Goal: Task Accomplishment & Management: Use online tool/utility

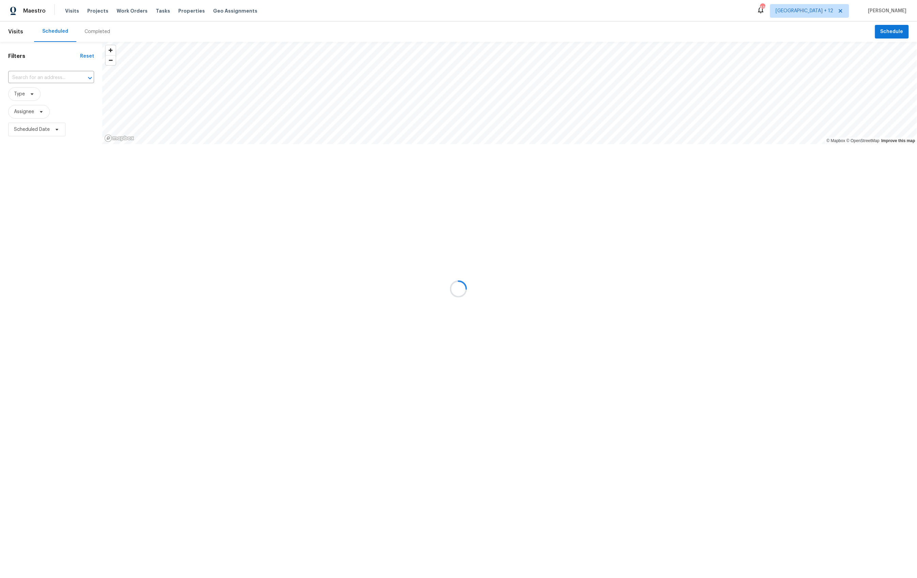
drag, startPoint x: 90, startPoint y: 11, endPoint x: 97, endPoint y: 11, distance: 6.8
click at [90, 11] on div at bounding box center [458, 289] width 917 height 578
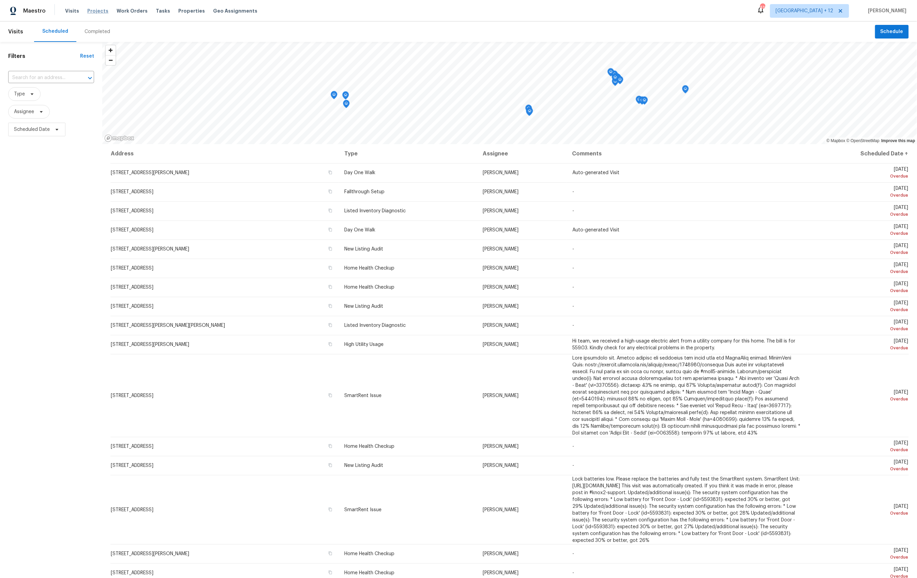
click at [93, 10] on span "Projects" at bounding box center [97, 11] width 21 height 7
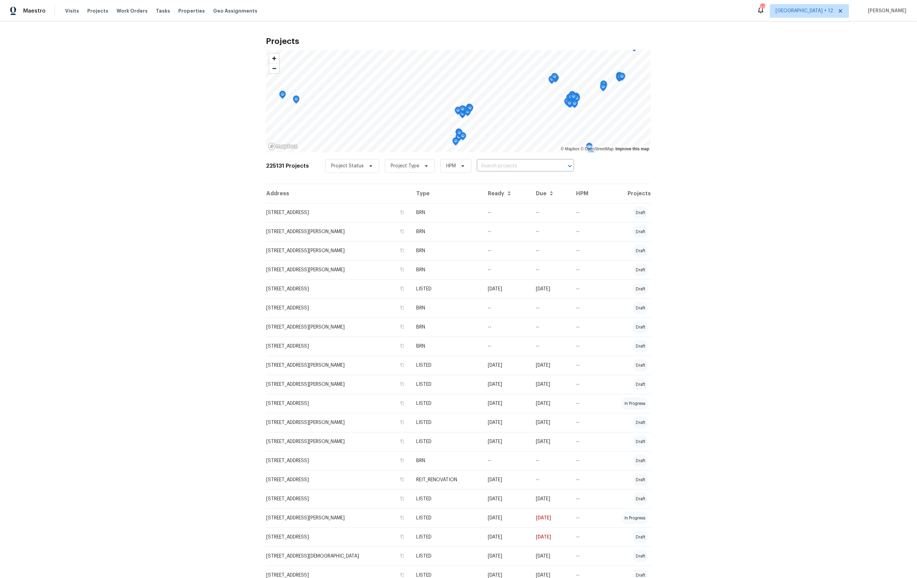
click at [382, 287] on td "[STREET_ADDRESS]" at bounding box center [338, 289] width 145 height 19
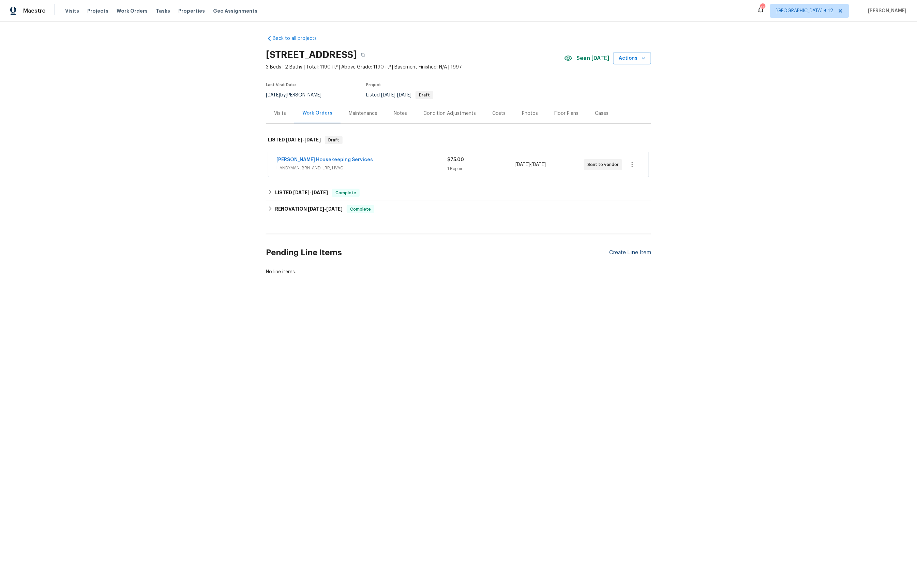
click at [624, 255] on div "Create Line Item" at bounding box center [630, 253] width 42 height 6
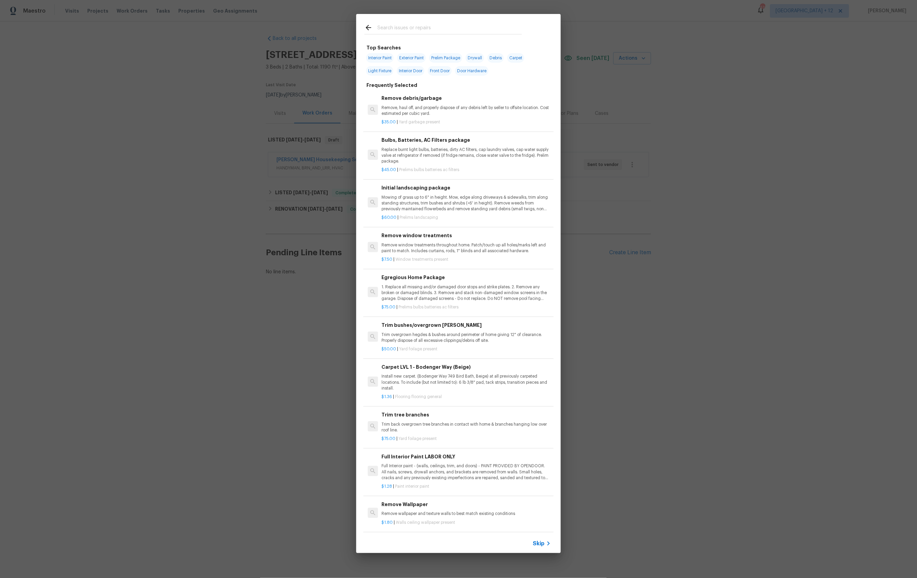
click at [391, 24] on input "text" at bounding box center [449, 29] width 145 height 10
type input "HVAC"
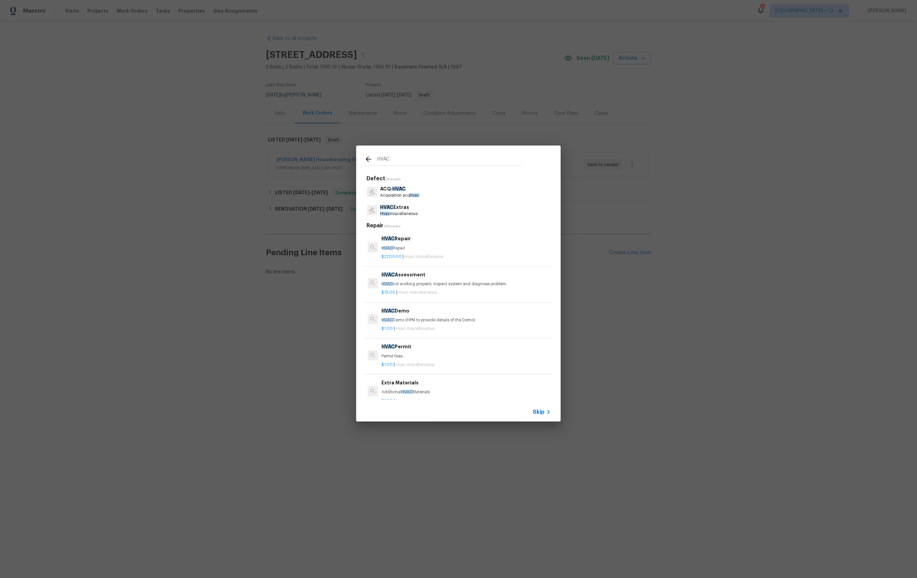
drag, startPoint x: 396, startPoint y: 158, endPoint x: 367, endPoint y: 155, distance: 29.1
click at [367, 155] on div "HVAC" at bounding box center [444, 160] width 158 height 10
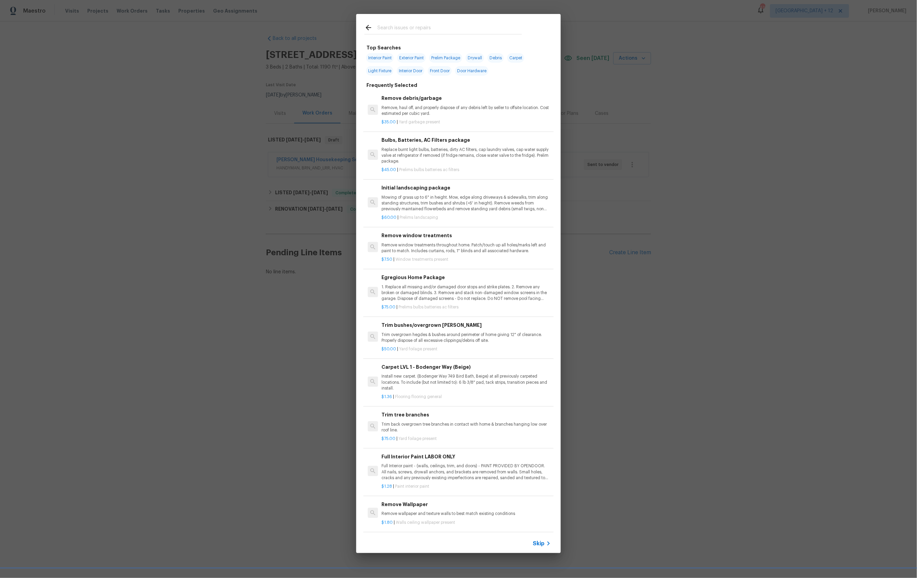
click at [543, 544] on span "Skip" at bounding box center [539, 543] width 12 height 7
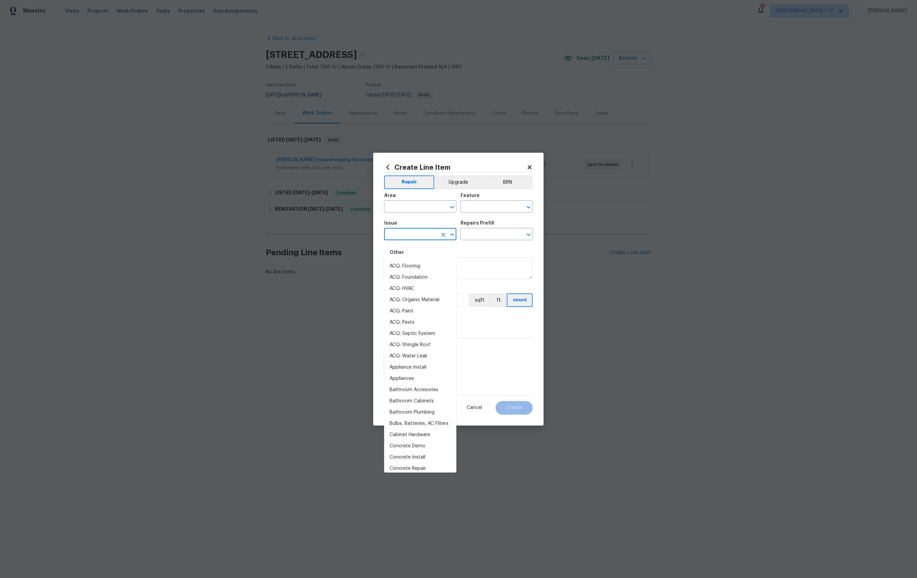
click at [416, 235] on input "text" at bounding box center [410, 235] width 53 height 11
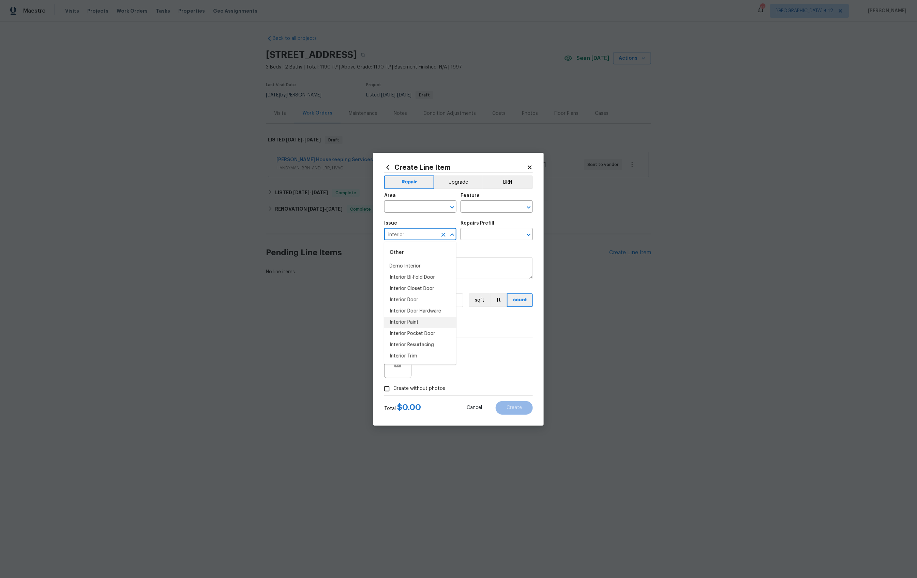
click at [416, 321] on li "Interior Paint" at bounding box center [420, 322] width 72 height 11
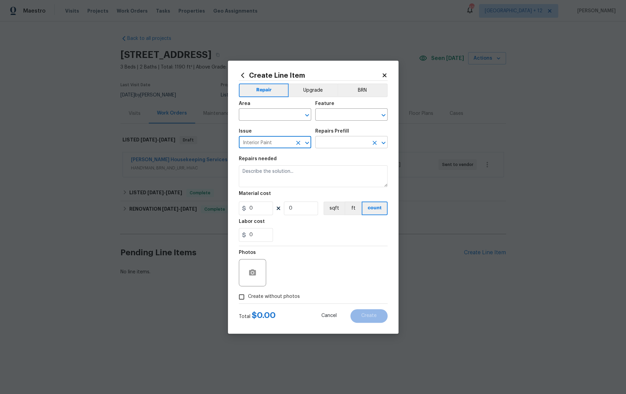
type input "Interior Paint"
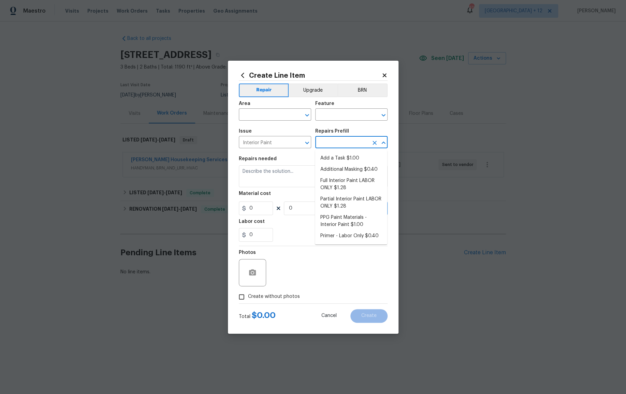
click at [343, 143] on input "text" at bounding box center [341, 143] width 53 height 11
click at [344, 181] on li "Full Interior Paint LABOR ONLY $1.28" at bounding box center [351, 184] width 72 height 18
type input "Overall Paint"
type input "Full Interior Paint LABOR ONLY $1.28"
type textarea "Full Interior paint - (walls, ceilings, trim, and doors) - PAINT PROVIDED BY OP…"
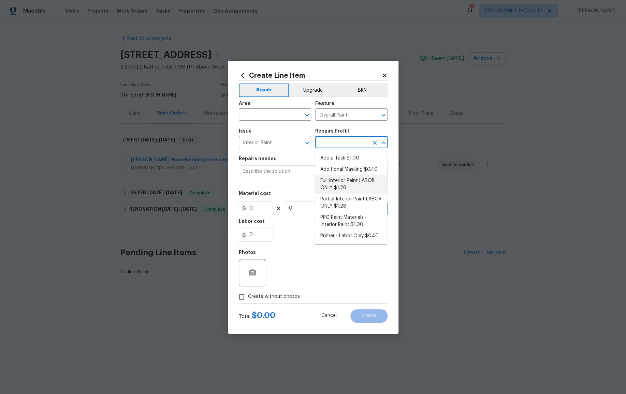
type input "1.28"
type input "1"
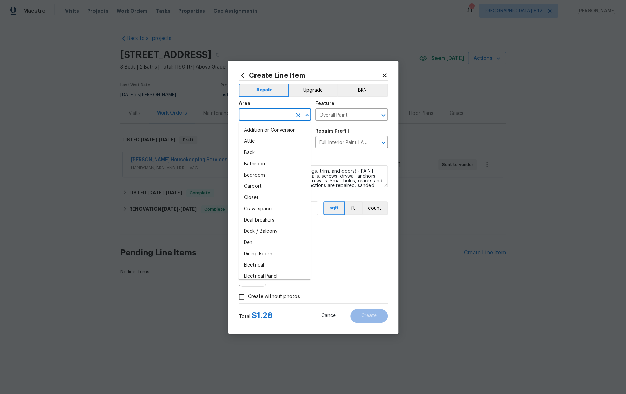
click at [279, 113] on input "text" at bounding box center [265, 115] width 53 height 11
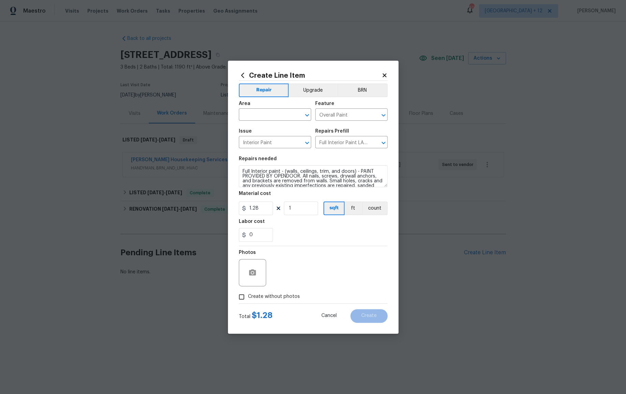
click at [278, 101] on div "Area" at bounding box center [275, 105] width 72 height 9
click at [270, 114] on input "text" at bounding box center [265, 115] width 53 height 11
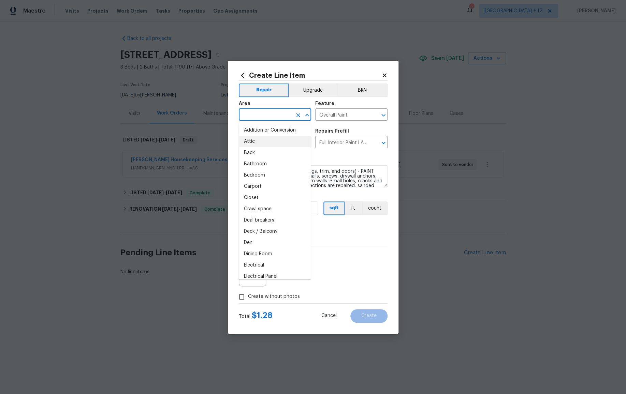
click at [260, 140] on li "Attic" at bounding box center [274, 141] width 72 height 11
type input "Attic"
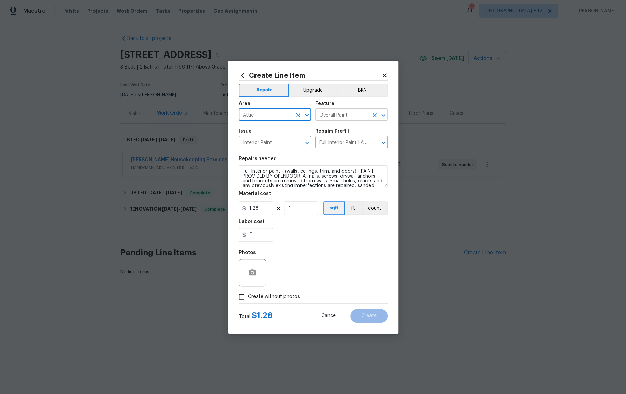
click at [350, 115] on input "Overall Paint" at bounding box center [341, 115] width 53 height 11
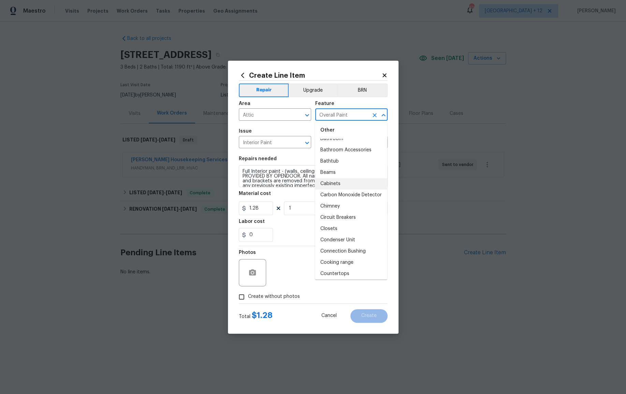
scroll to position [171, 0]
click at [332, 172] on li "Beams" at bounding box center [351, 171] width 72 height 11
type input "Beams"
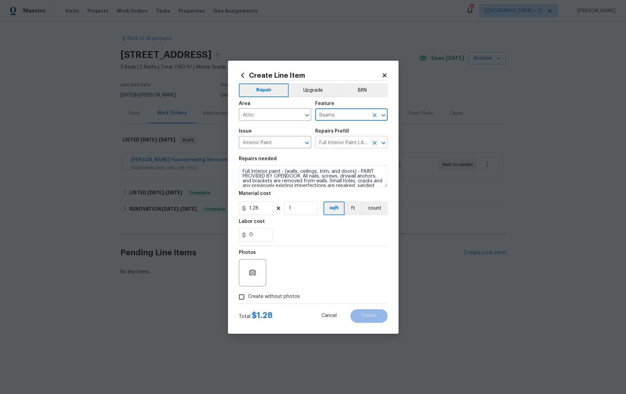
click at [372, 142] on icon "Clear" at bounding box center [374, 142] width 7 height 7
click at [299, 142] on icon "Clear" at bounding box center [298, 143] width 4 height 4
click at [373, 117] on icon "Clear" at bounding box center [374, 115] width 7 height 7
click at [300, 115] on icon "Clear" at bounding box center [298, 115] width 7 height 7
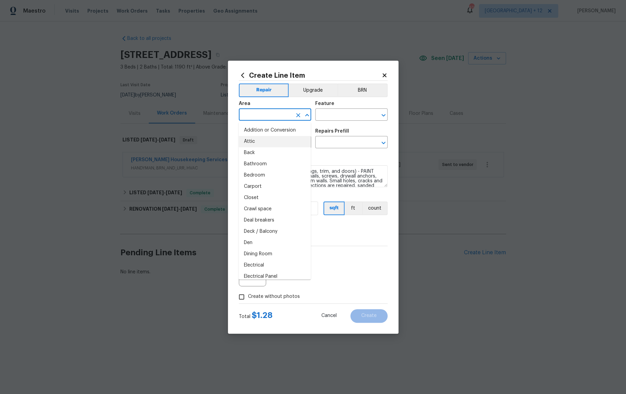
click at [259, 113] on input "text" at bounding box center [265, 115] width 53 height 11
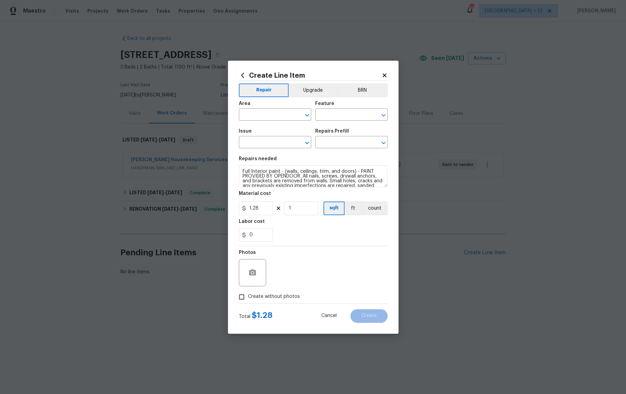
click at [268, 101] on div "Area" at bounding box center [275, 105] width 72 height 9
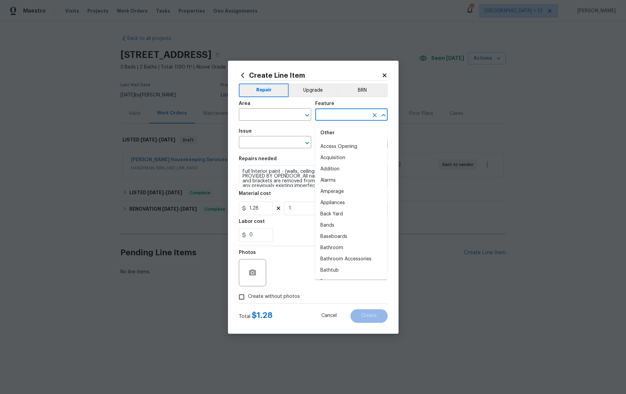
click at [350, 114] on input "text" at bounding box center [341, 115] width 53 height 11
click at [338, 195] on li "Bathroom" at bounding box center [351, 195] width 72 height 11
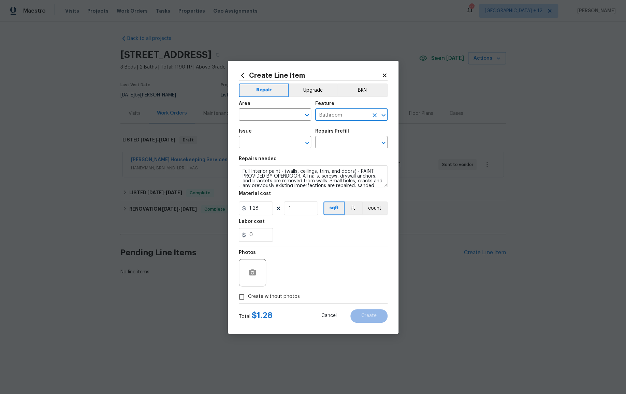
click at [369, 129] on div "Repairs Prefill" at bounding box center [351, 133] width 72 height 9
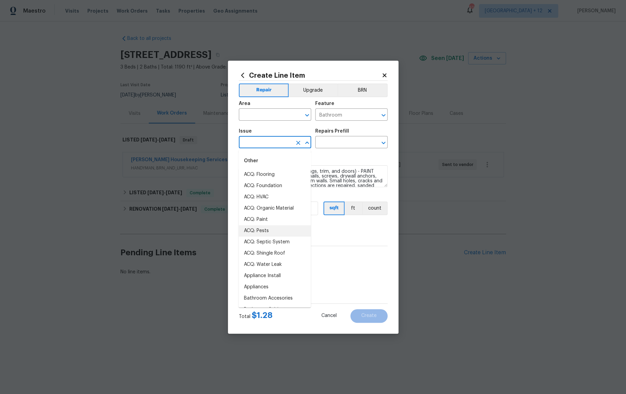
click at [284, 141] on input "text" at bounding box center [265, 143] width 53 height 11
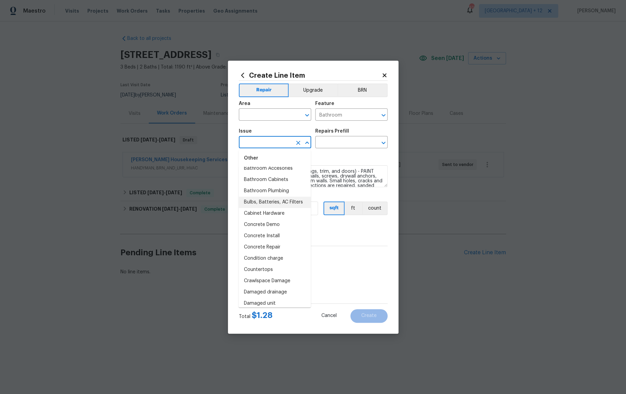
scroll to position [131, 0]
click at [343, 117] on input "Bathroom" at bounding box center [341, 115] width 53 height 11
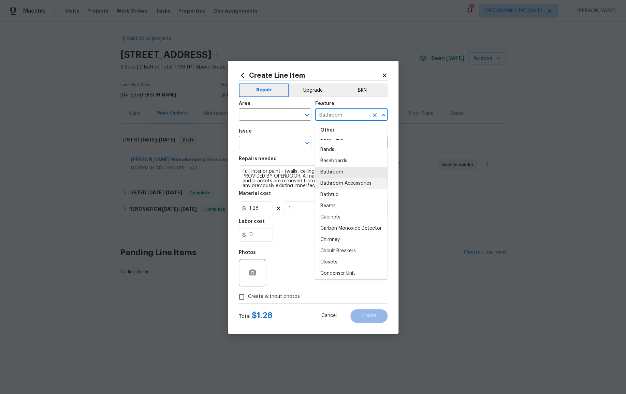
scroll to position [76, 0]
click at [334, 217] on li "Cabinets" at bounding box center [351, 216] width 72 height 11
type input "Cabinets"
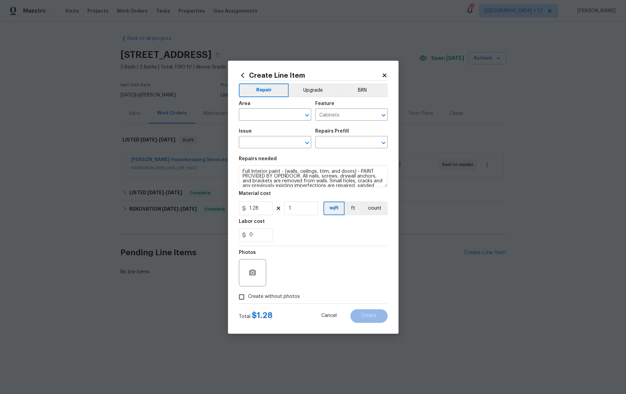
click at [290, 128] on span "Issue ​" at bounding box center [275, 139] width 72 height 28
click at [285, 143] on input "text" at bounding box center [265, 143] width 53 height 11
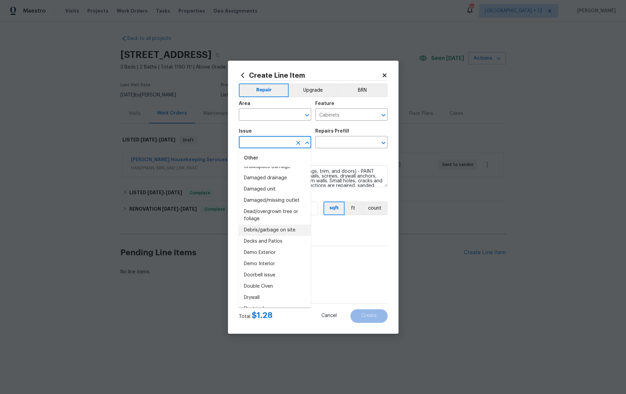
scroll to position [261, 0]
click at [271, 240] on li "Decks and Patios" at bounding box center [274, 240] width 72 height 11
type input "Decks and Patios"
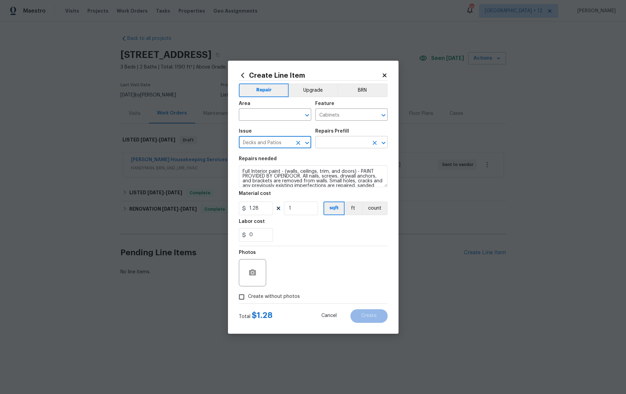
click at [337, 142] on input "text" at bounding box center [341, 143] width 53 height 11
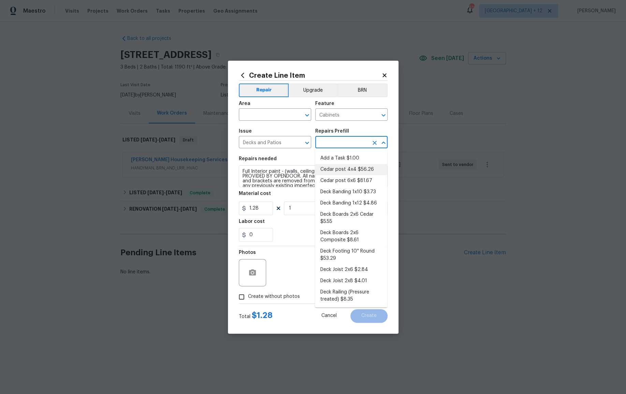
click at [337, 168] on li "Cedar post 4x4 $56.26" at bounding box center [351, 169] width 72 height 11
type input "Deck"
type input "Cedar post 4x4 $56.26"
type textarea "Remove the existing 4x4x8 cedar post/footing (if needed) and prep the area for …"
type input "56.26"
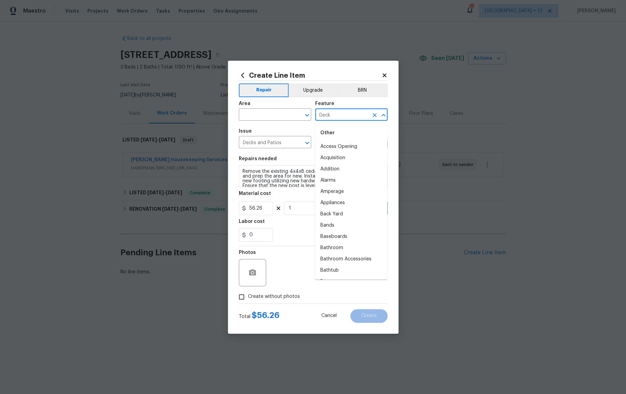
click at [332, 116] on input "Deck" at bounding box center [341, 115] width 53 height 11
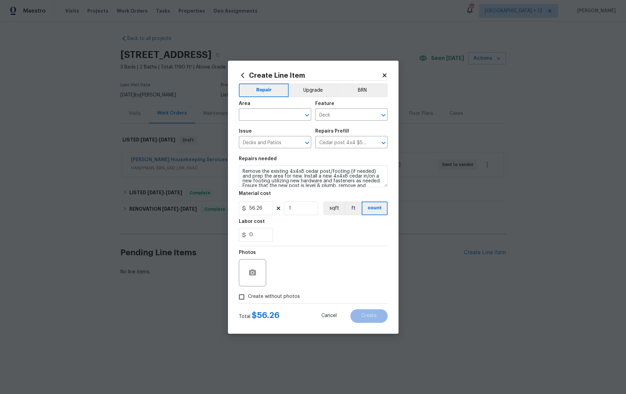
click at [311, 102] on div "Area" at bounding box center [275, 105] width 72 height 9
click at [298, 142] on icon "Clear" at bounding box center [298, 142] width 7 height 7
drag, startPoint x: 338, startPoint y: 125, endPoint x: 340, endPoint y: 119, distance: 6.1
click at [337, 125] on div "Issue ​ Repairs Prefill ​" at bounding box center [313, 139] width 149 height 28
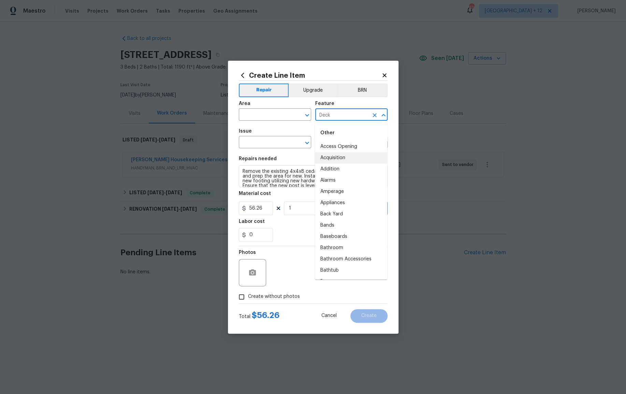
click at [341, 115] on input "Deck" at bounding box center [341, 115] width 53 height 11
click at [371, 115] on icon "Clear" at bounding box center [374, 115] width 7 height 7
click at [364, 99] on div "Area ​ Feature ​" at bounding box center [313, 111] width 149 height 28
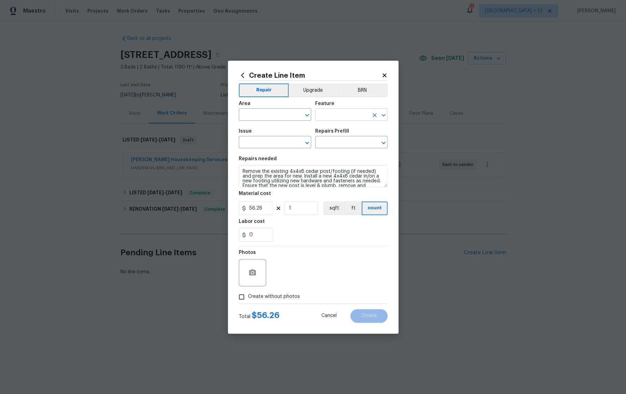
click at [353, 114] on input "text" at bounding box center [341, 115] width 53 height 11
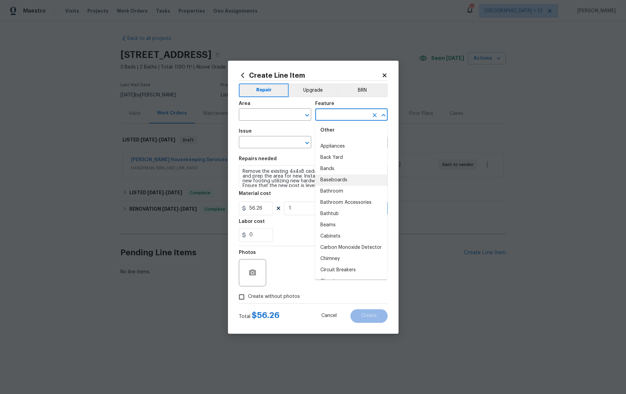
scroll to position [57, 0]
click at [337, 235] on li "Cabinets" at bounding box center [351, 235] width 72 height 11
type input "Cabinets"
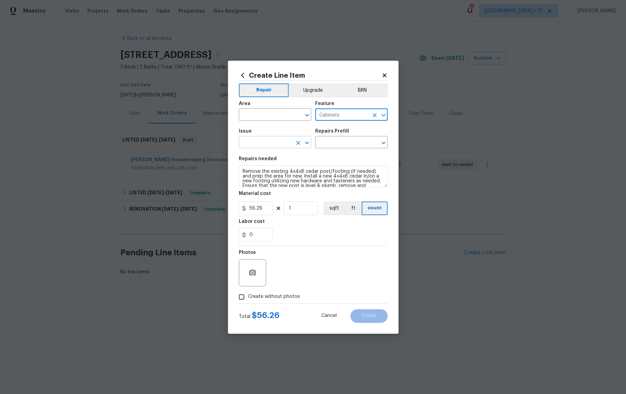
click at [276, 144] on input "text" at bounding box center [265, 143] width 53 height 11
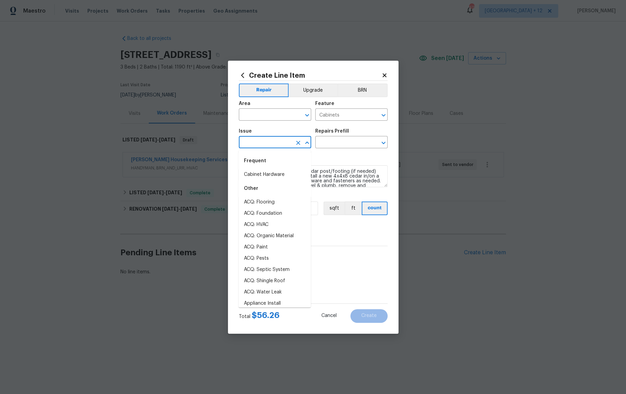
scroll to position [200, 0]
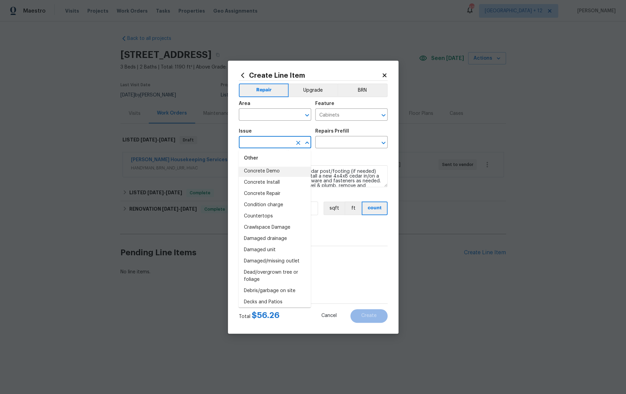
click at [264, 170] on li "Concrete Demo" at bounding box center [274, 171] width 72 height 11
type input "Concrete Demo"
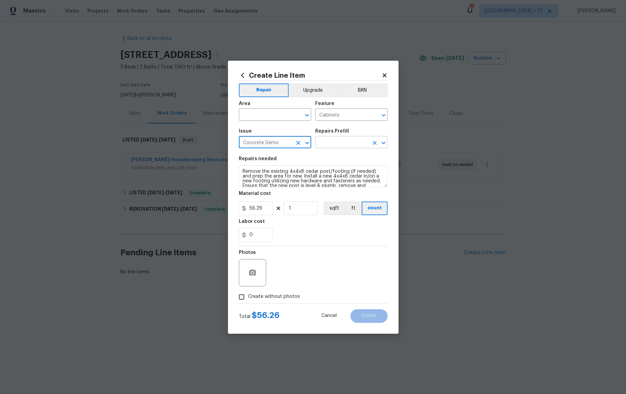
click at [346, 142] on input "text" at bounding box center [341, 143] width 53 height 11
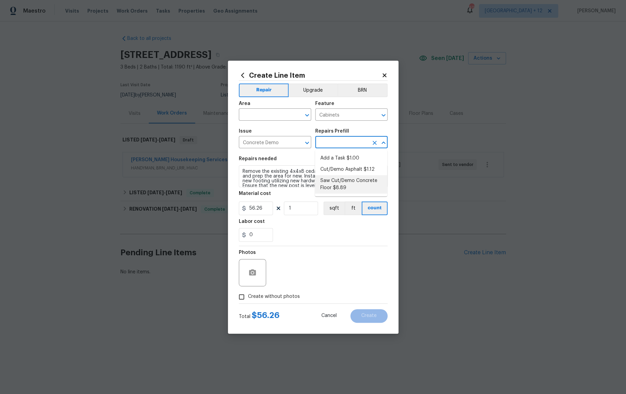
click at [344, 182] on li "Saw Cut/Demo Concrete Floor $8.89" at bounding box center [351, 184] width 72 height 18
type input "Flatwork"
type textarea "Prep, mask (dust containment even if wet cutting), saw cut and remove the concr…"
type input "Saw Cut/Demo Concrete Floor $8.89"
type input "8.89"
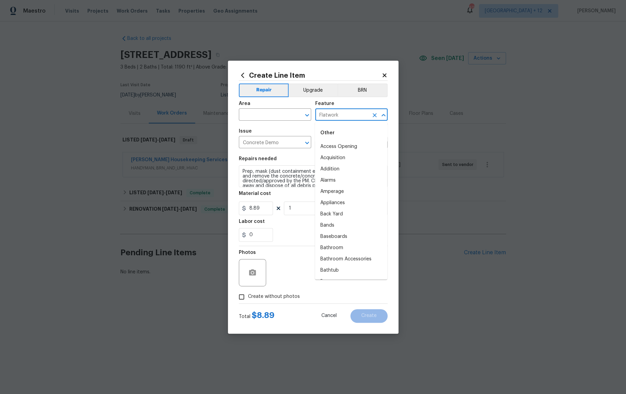
click at [341, 115] on input "Flatwork" at bounding box center [341, 115] width 53 height 11
click at [285, 141] on input "Concrete Demo" at bounding box center [265, 143] width 53 height 11
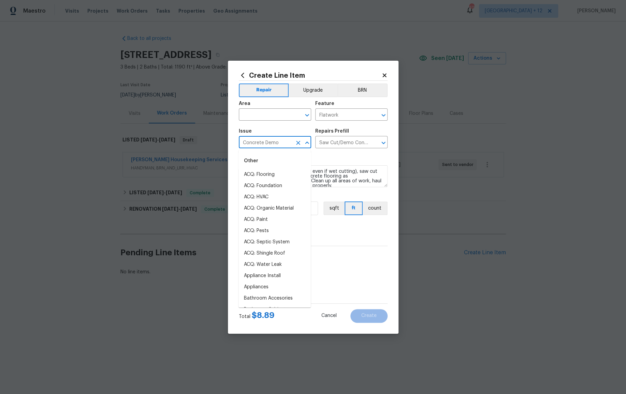
scroll to position [52, 0]
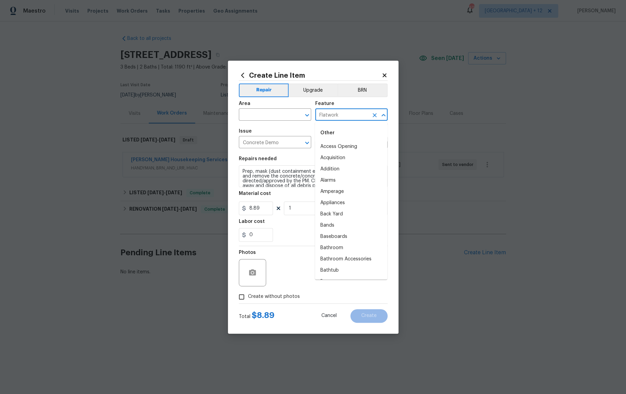
click at [347, 117] on input "Flatwork" at bounding box center [341, 115] width 53 height 11
click at [359, 114] on input "Flatwork" at bounding box center [341, 115] width 53 height 11
drag, startPoint x: 373, startPoint y: 114, endPoint x: 359, endPoint y: 114, distance: 13.6
click at [373, 114] on icon "Clear" at bounding box center [374, 115] width 4 height 4
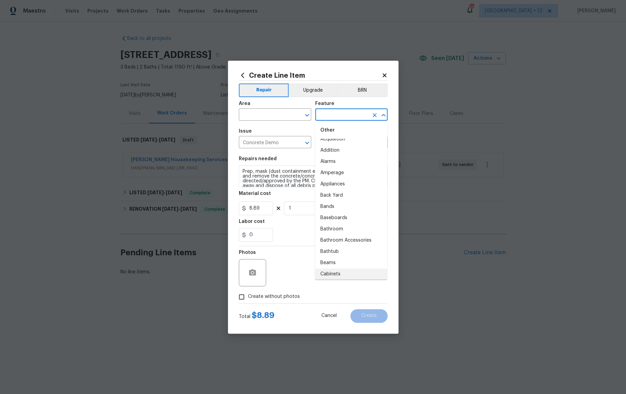
scroll to position [0, 0]
click at [348, 115] on input "text" at bounding box center [341, 115] width 53 height 11
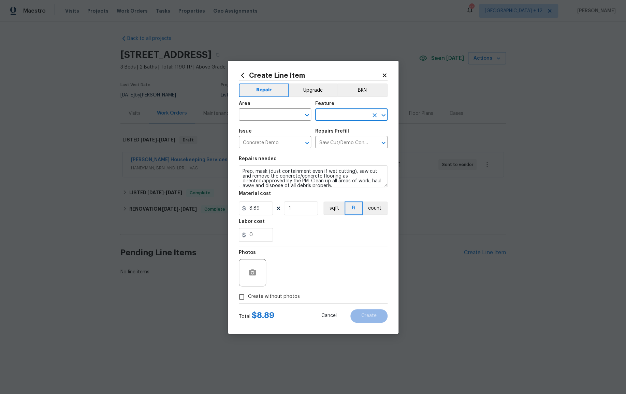
click at [340, 109] on div "Feature" at bounding box center [351, 105] width 72 height 9
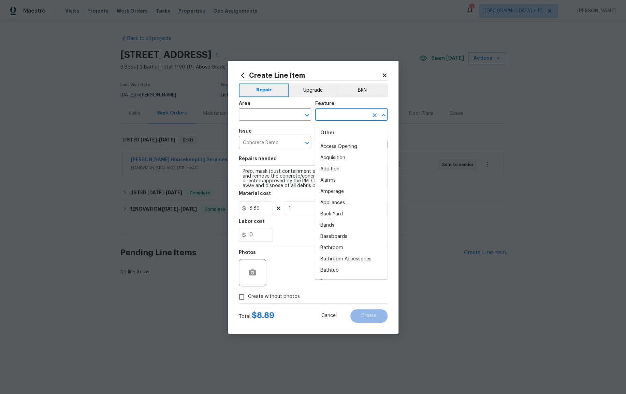
click at [339, 114] on input "text" at bounding box center [341, 115] width 53 height 11
click at [338, 163] on li "Acquisition" at bounding box center [351, 157] width 72 height 11
type input "Acquisition"
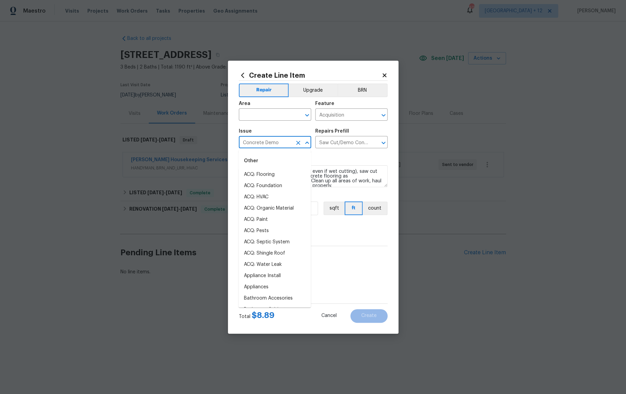
click at [288, 144] on input "Concrete Demo" at bounding box center [265, 143] width 53 height 11
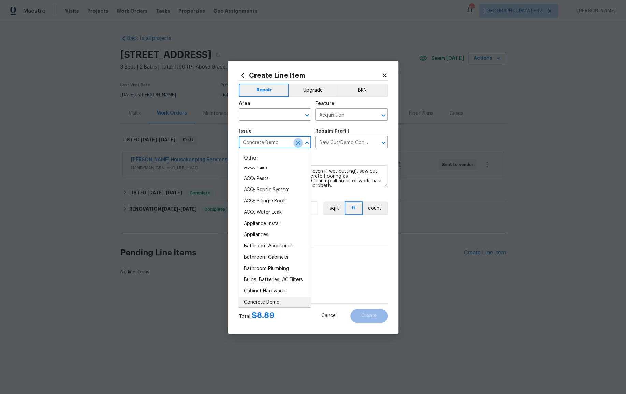
click at [300, 141] on icon "Clear" at bounding box center [298, 142] width 7 height 7
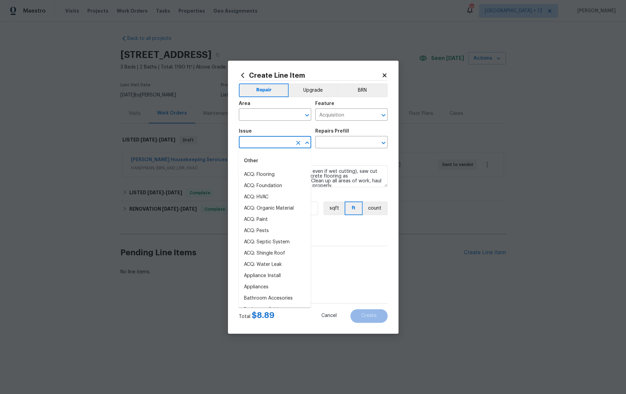
drag, startPoint x: 307, startPoint y: 129, endPoint x: 314, endPoint y: 126, distance: 7.9
click at [307, 129] on div "Issue" at bounding box center [275, 133] width 72 height 9
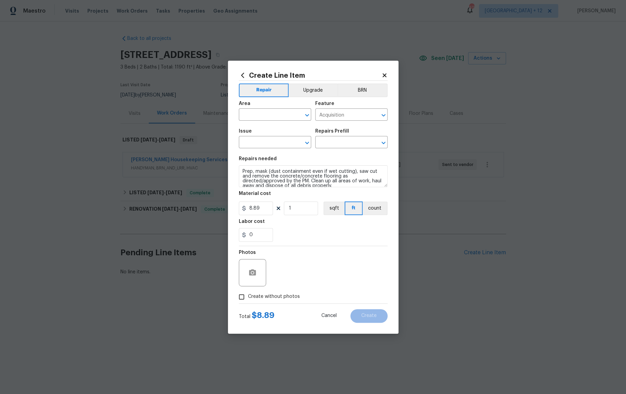
click at [312, 127] on div "Issue ​ Repairs Prefill ​" at bounding box center [313, 139] width 149 height 28
click at [335, 113] on input "Acquisition" at bounding box center [341, 115] width 53 height 11
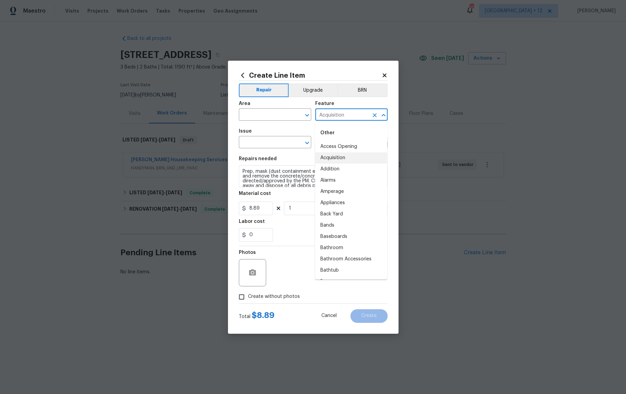
click at [373, 113] on icon "Clear" at bounding box center [374, 115] width 7 height 7
click at [294, 105] on div "Area" at bounding box center [275, 105] width 72 height 9
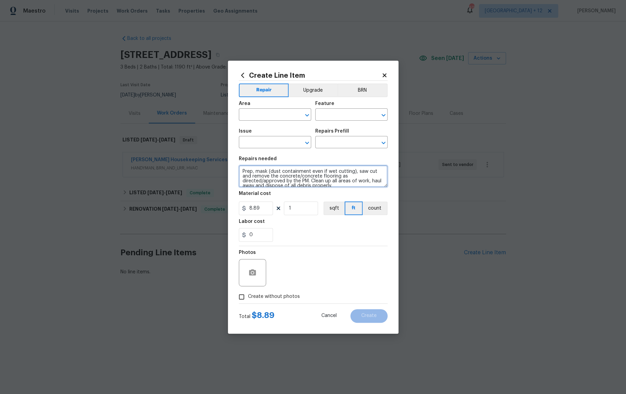
click at [308, 176] on textarea "Prep, mask (dust containment even if wet cutting), saw cut and remove the concr…" at bounding box center [313, 176] width 149 height 22
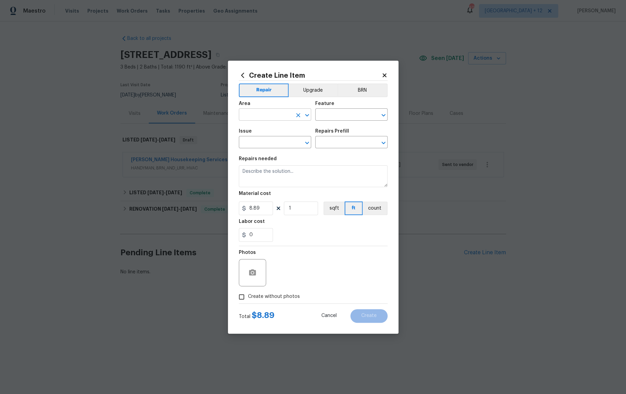
click at [286, 117] on input "text" at bounding box center [265, 115] width 53 height 11
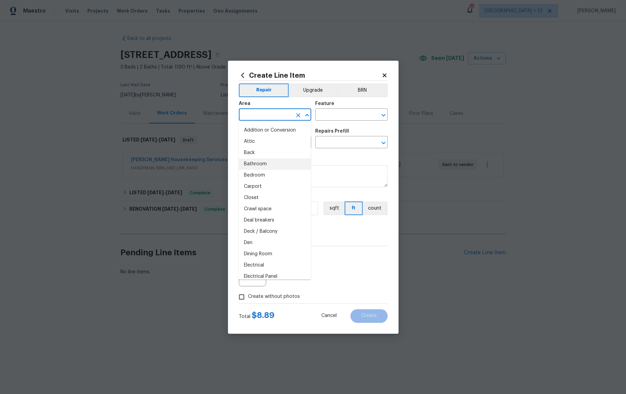
drag, startPoint x: 273, startPoint y: 164, endPoint x: 291, endPoint y: 159, distance: 18.0
click at [273, 164] on li "Bathroom" at bounding box center [274, 164] width 72 height 11
type input "Bathroom"
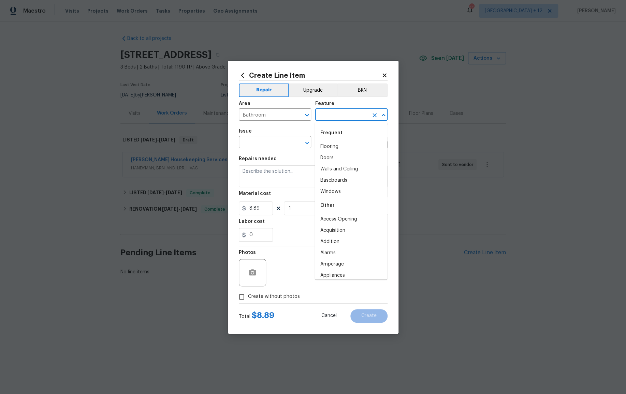
click at [353, 117] on input "text" at bounding box center [341, 115] width 53 height 11
click at [336, 193] on li "Cooking range" at bounding box center [351, 194] width 72 height 11
type input "Cooking range"
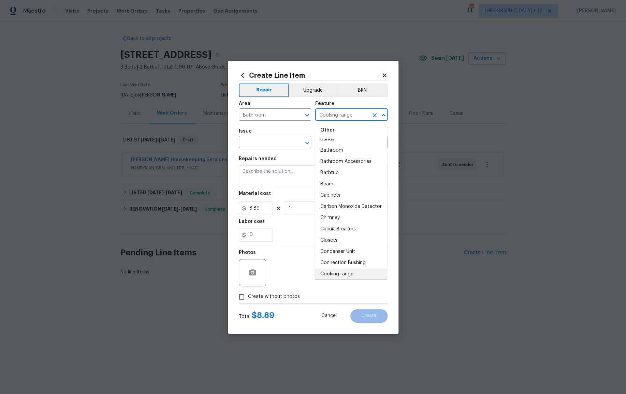
click at [374, 114] on icon "Clear" at bounding box center [374, 115] width 4 height 4
click at [298, 116] on icon "Clear" at bounding box center [298, 115] width 4 height 4
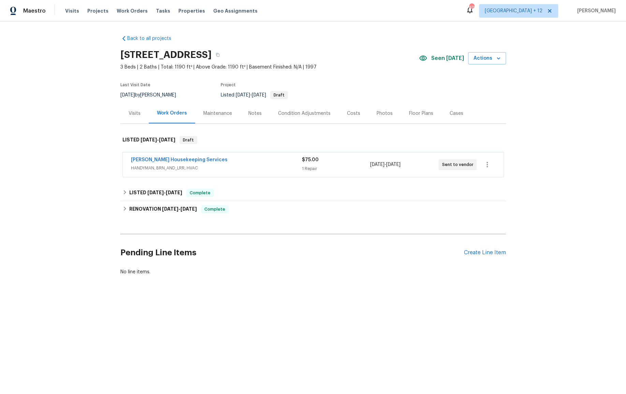
drag, startPoint x: 570, startPoint y: 111, endPoint x: 580, endPoint y: 112, distance: 10.0
click at [481, 251] on div "Create Line Item" at bounding box center [485, 253] width 42 height 6
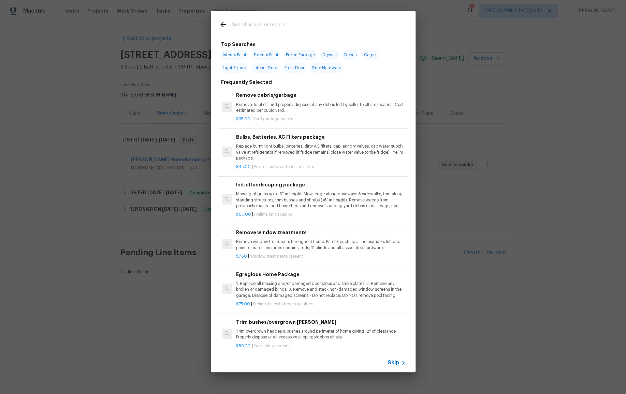
click at [395, 361] on span "Skip" at bounding box center [393, 362] width 12 height 7
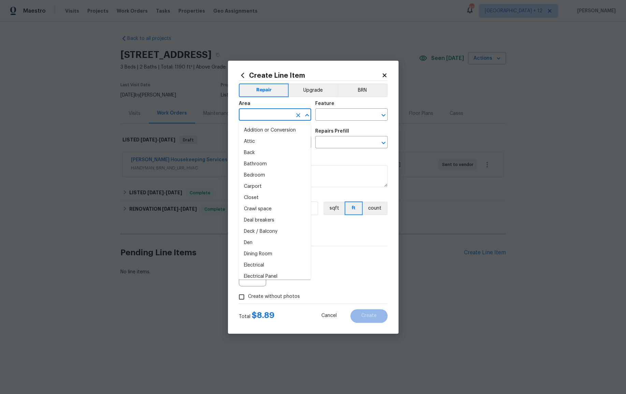
click at [283, 114] on input "text" at bounding box center [265, 115] width 53 height 11
click at [266, 139] on li "Attic" at bounding box center [274, 141] width 72 height 11
type input "Attic"
click at [340, 119] on input "text" at bounding box center [341, 115] width 53 height 11
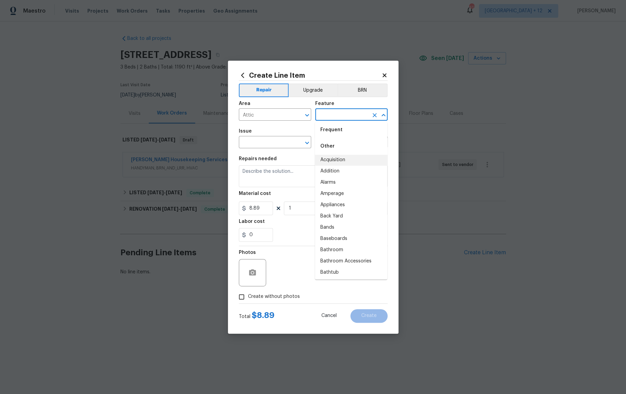
scroll to position [61, 0]
click at [339, 202] on li "Appliances" at bounding box center [351, 203] width 72 height 11
type input "Appliances"
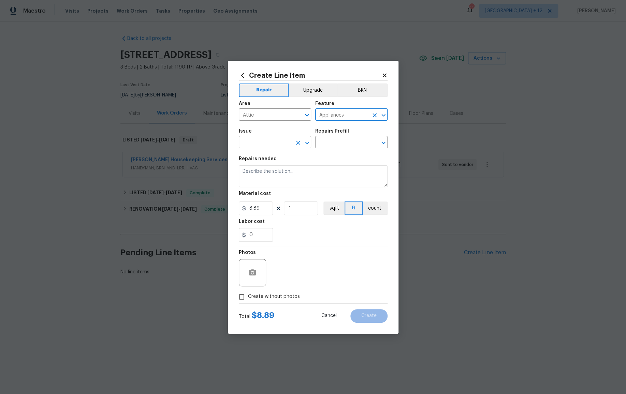
click at [253, 144] on input "text" at bounding box center [265, 143] width 53 height 11
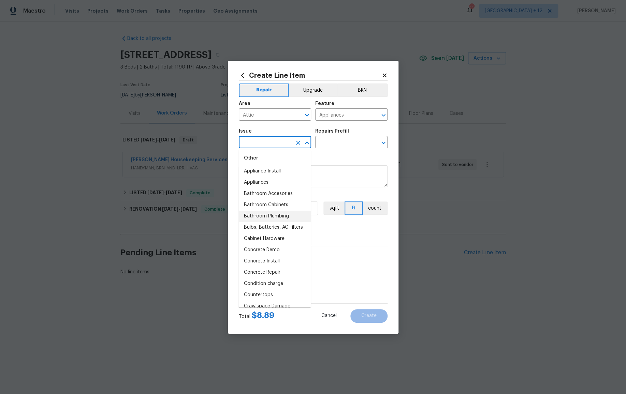
scroll to position [107, 0]
click at [274, 236] on li "Cabinet Hardware" at bounding box center [274, 236] width 72 height 11
type input "Cabinet Hardware"
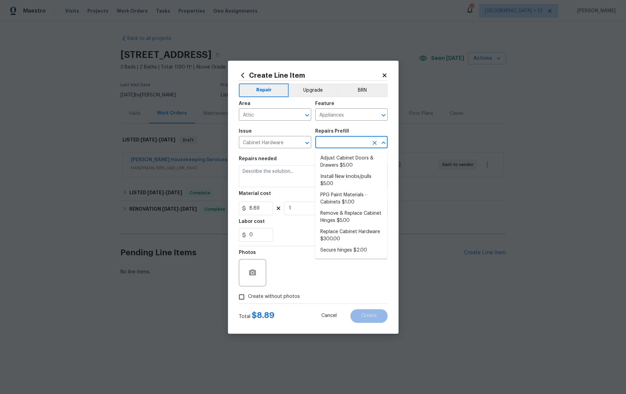
click at [343, 143] on input "text" at bounding box center [341, 143] width 53 height 11
click at [342, 198] on li "PPG Paint Materials - Cabinets $1.00" at bounding box center [351, 199] width 72 height 18
type input "Cabinets"
type input "PPG Paint Materials - Cabinets $1.00"
type textarea "PPG Paint Materials ordered by Opendoor"
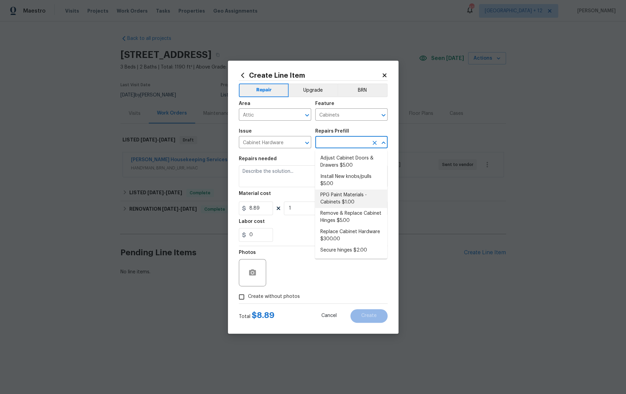
type input "1"
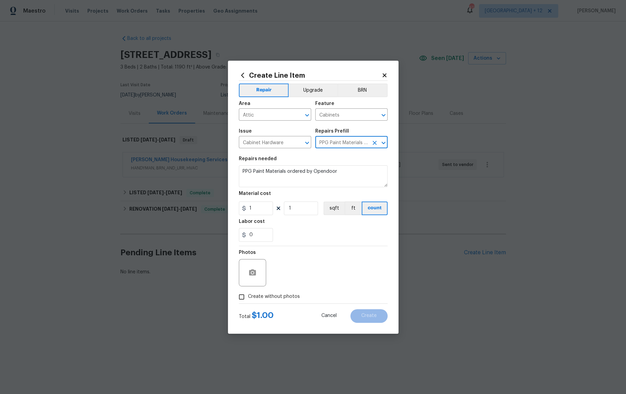
drag, startPoint x: 375, startPoint y: 144, endPoint x: 355, endPoint y: 144, distance: 19.8
click at [375, 144] on icon "Clear" at bounding box center [374, 143] width 4 height 4
click at [298, 144] on icon "Clear" at bounding box center [298, 143] width 4 height 4
drag, startPoint x: 374, startPoint y: 116, endPoint x: 354, endPoint y: 114, distance: 20.5
click at [374, 116] on icon "Clear" at bounding box center [374, 115] width 4 height 4
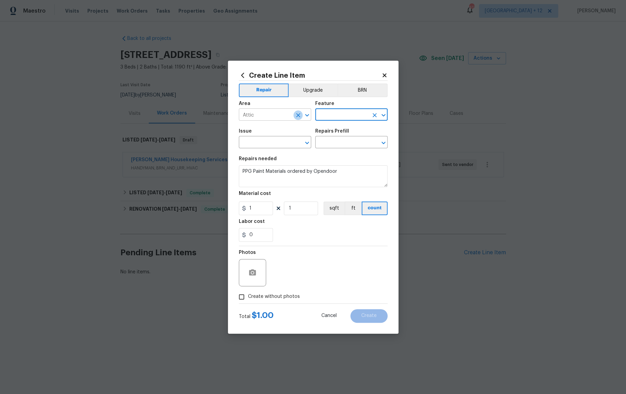
click at [296, 115] on icon "Clear" at bounding box center [298, 115] width 7 height 7
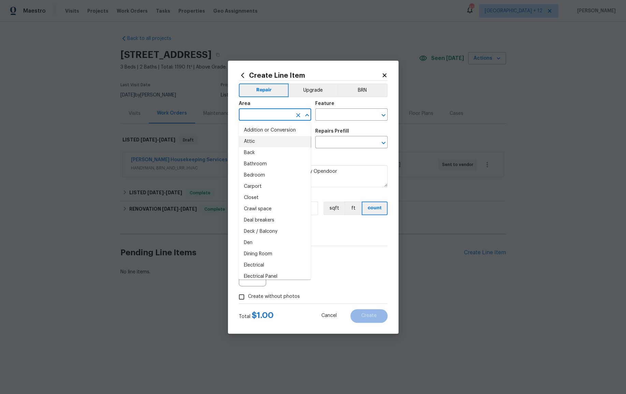
click at [275, 115] on input "text" at bounding box center [265, 115] width 53 height 11
click at [269, 186] on li "Carport" at bounding box center [274, 186] width 72 height 11
type input "Carport"
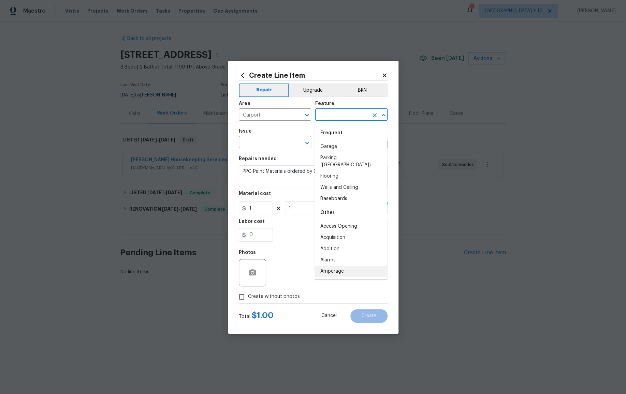
click at [352, 113] on input "text" at bounding box center [341, 115] width 53 height 11
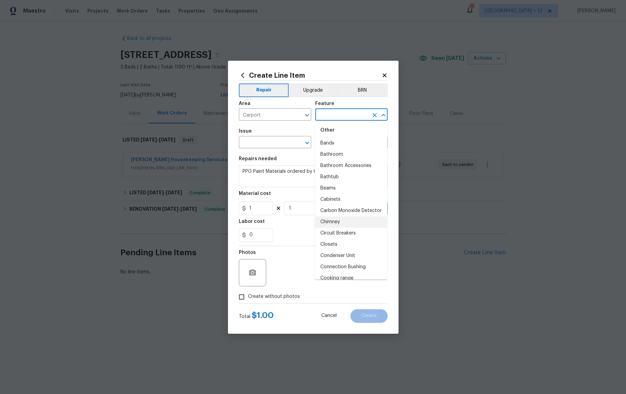
scroll to position [153, 0]
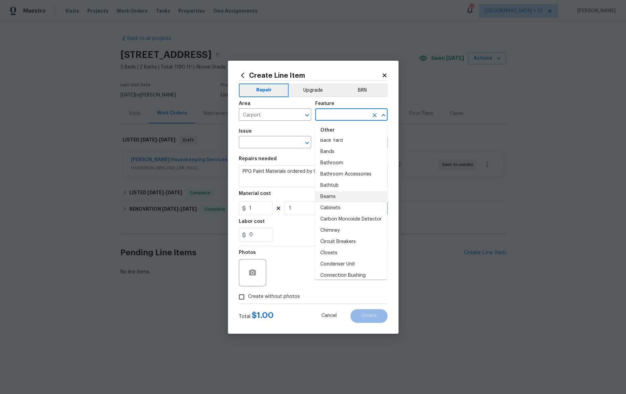
click at [330, 191] on li "Beams" at bounding box center [351, 196] width 72 height 11
type input "Beams"
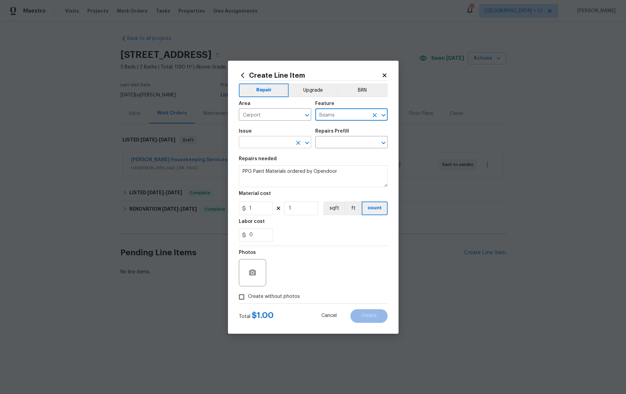
click at [268, 144] on input "text" at bounding box center [265, 143] width 53 height 11
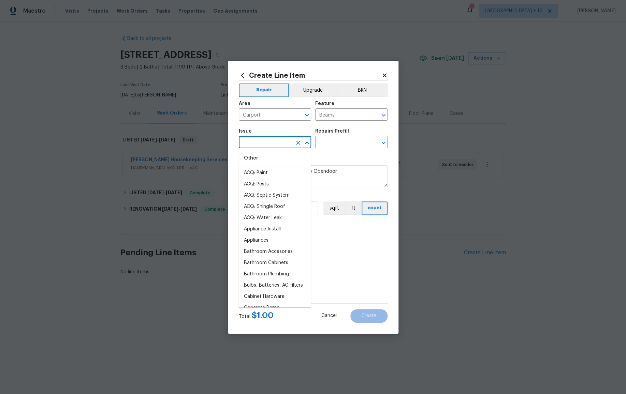
scroll to position [48, 0]
click at [270, 261] on li "Bathroom Cabinets" at bounding box center [274, 261] width 72 height 11
type input "Bathroom Cabinets"
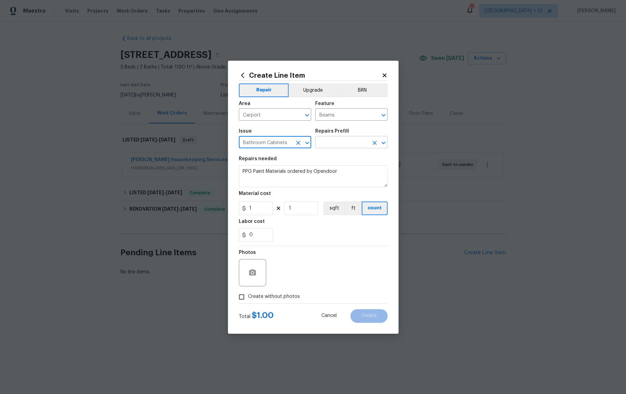
click at [341, 143] on input "text" at bounding box center [341, 143] width 53 height 11
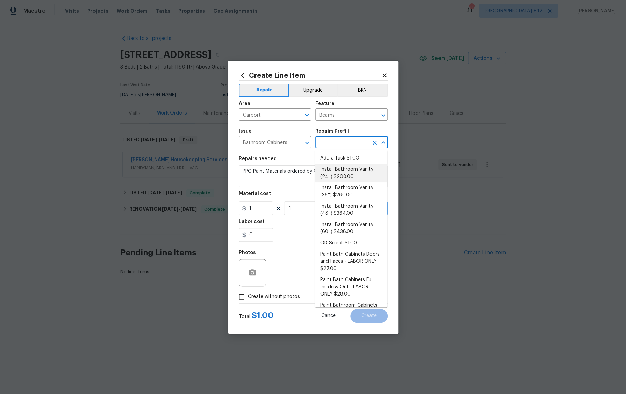
click at [340, 174] on li "Install Bathroom Vanity (24'') $208.00" at bounding box center [351, 173] width 72 height 18
type input "Cabinets"
type input "Install Bathroom Vanity (24'') $208.00"
type textarea "Remove the existing bathroom vanity (if present) and install a new 24'' bathroo…"
type input "208"
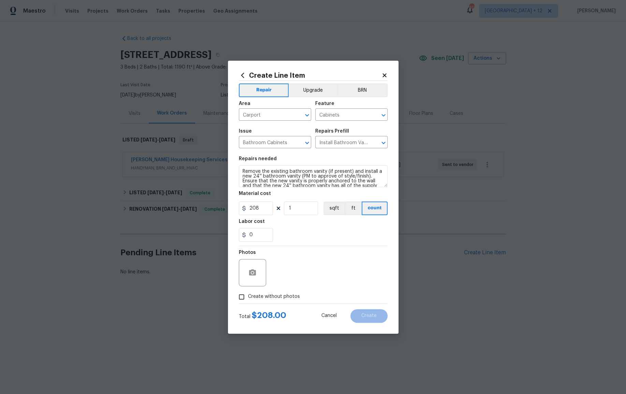
click at [310, 130] on div "Issue" at bounding box center [275, 133] width 72 height 9
click at [289, 143] on input "Bathroom Cabinets" at bounding box center [265, 143] width 53 height 11
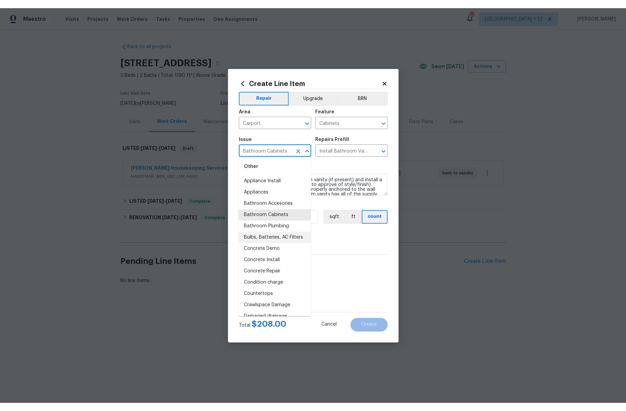
scroll to position [132, 0]
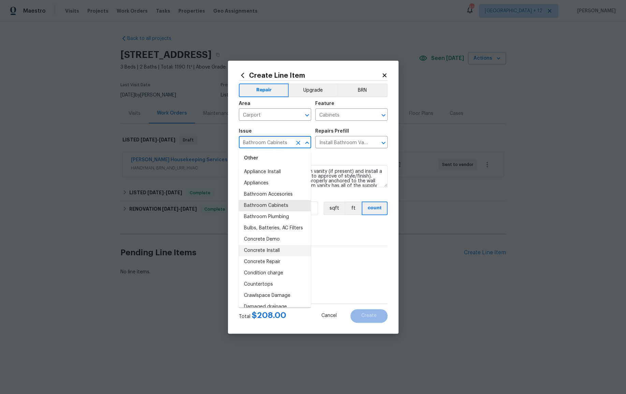
click at [261, 255] on li "Concrete Install" at bounding box center [274, 250] width 72 height 11
type input "Concrete Install"
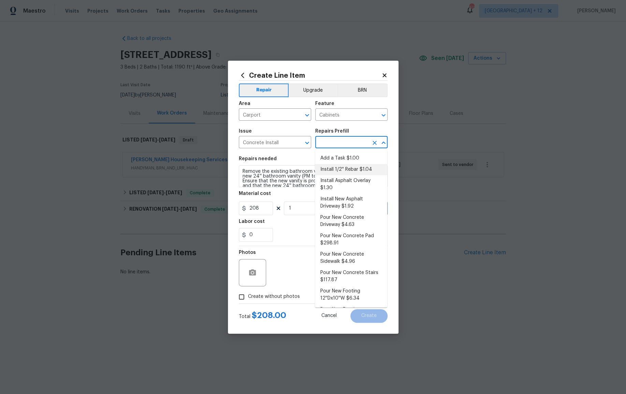
click at [344, 142] on input "text" at bounding box center [341, 143] width 53 height 11
click at [337, 203] on li "Install New Asphalt Driveway $1.92" at bounding box center [351, 203] width 72 height 18
type input "Flatwork"
type input "Install New Asphalt Driveway $1.92"
type textarea "Prep the area, backfill/compact as needed, form, reinforce and install a new as…"
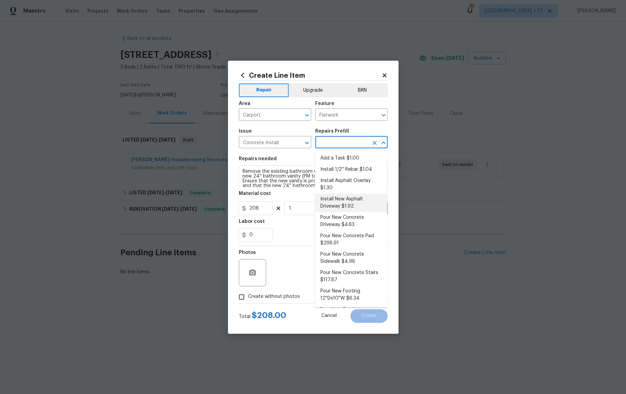
type input "1.92"
